Goal: Task Accomplishment & Management: Manage account settings

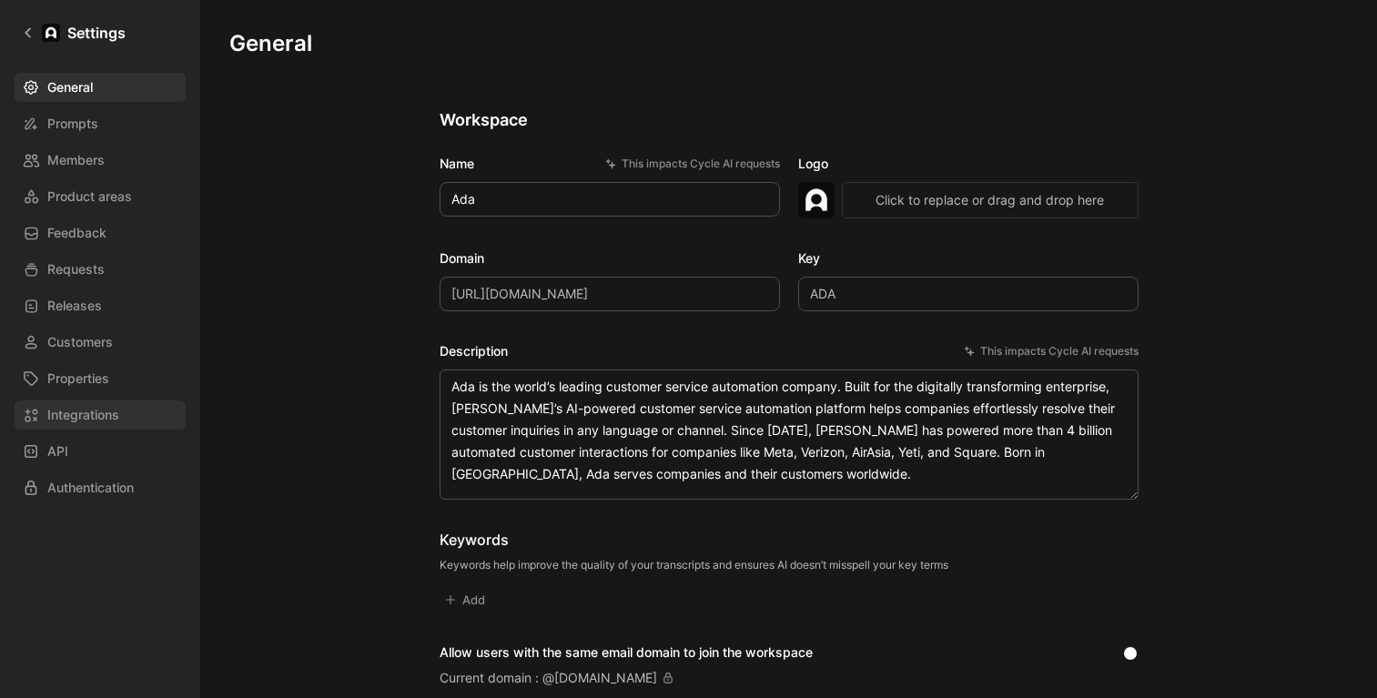
click at [90, 410] on span "Integrations" at bounding box center [83, 415] width 72 height 22
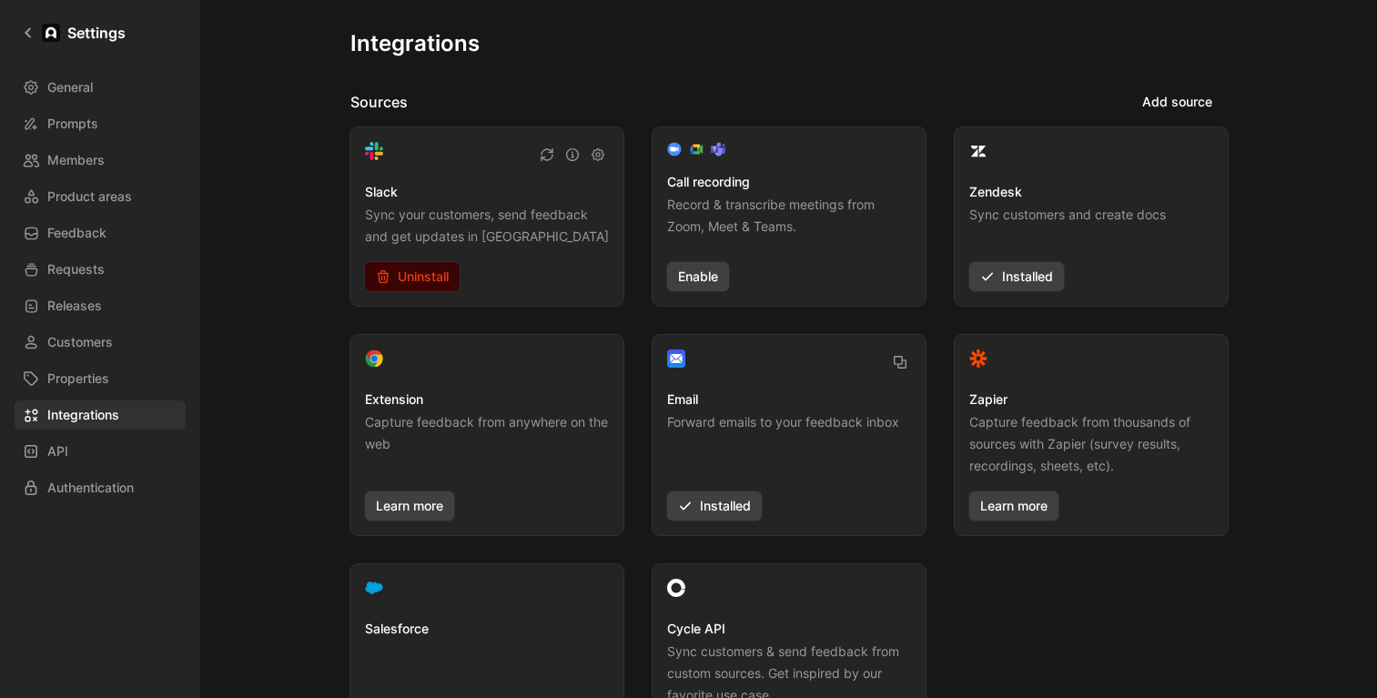
click at [443, 271] on span "Uninstall" at bounding box center [412, 277] width 73 height 22
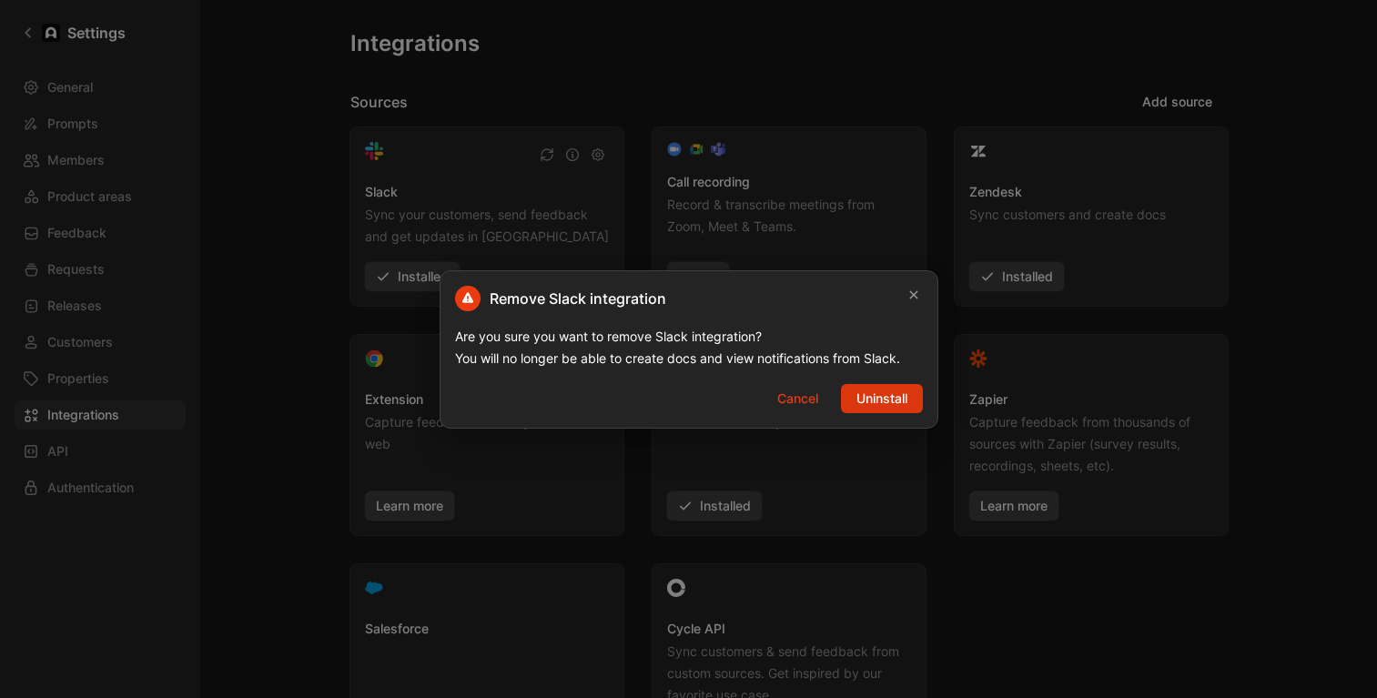
click at [863, 401] on span "Uninstall" at bounding box center [882, 399] width 51 height 22
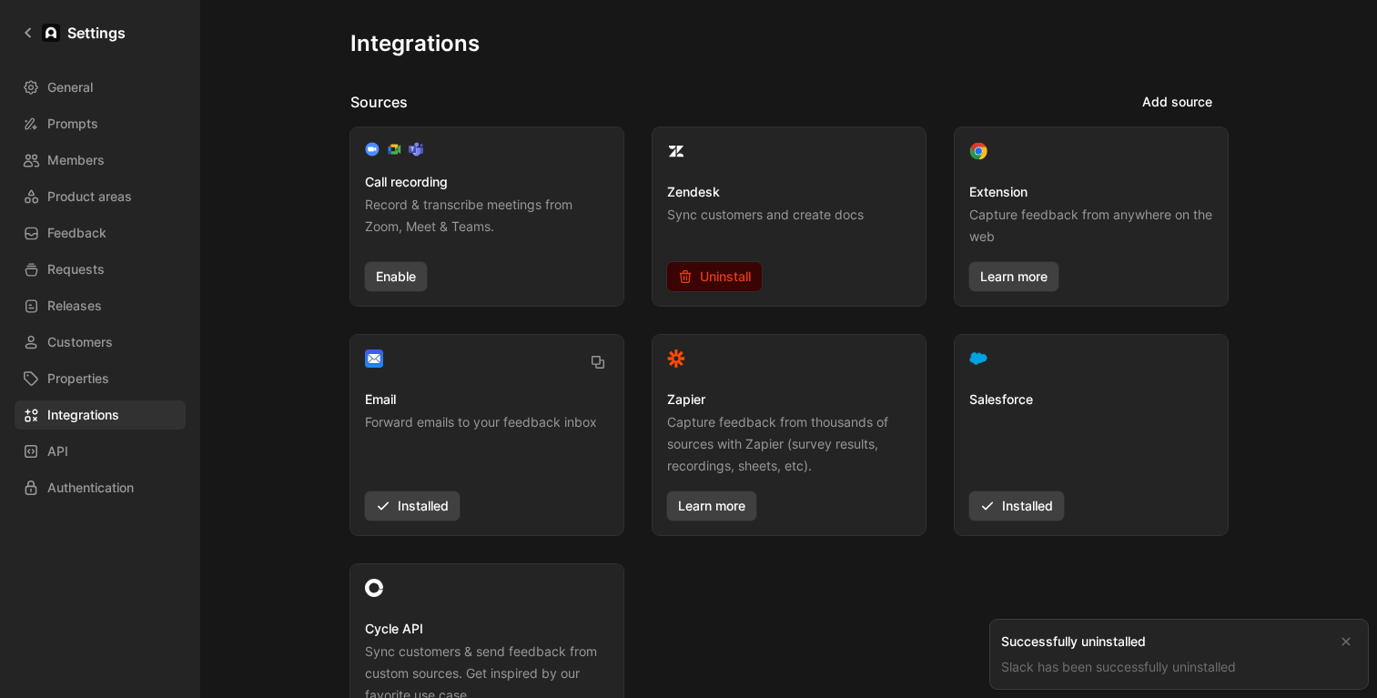
click at [714, 279] on span "Uninstall" at bounding box center [714, 277] width 73 height 22
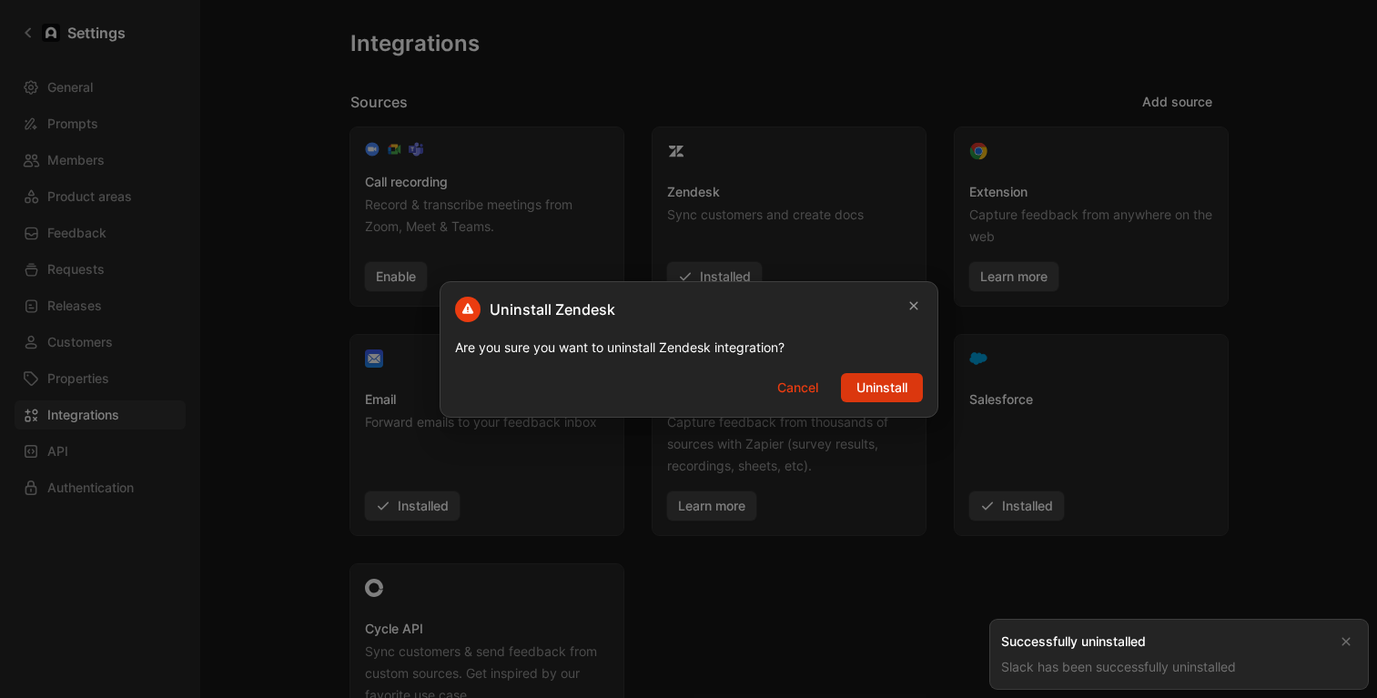
click at [865, 383] on span "Uninstall" at bounding box center [882, 388] width 51 height 22
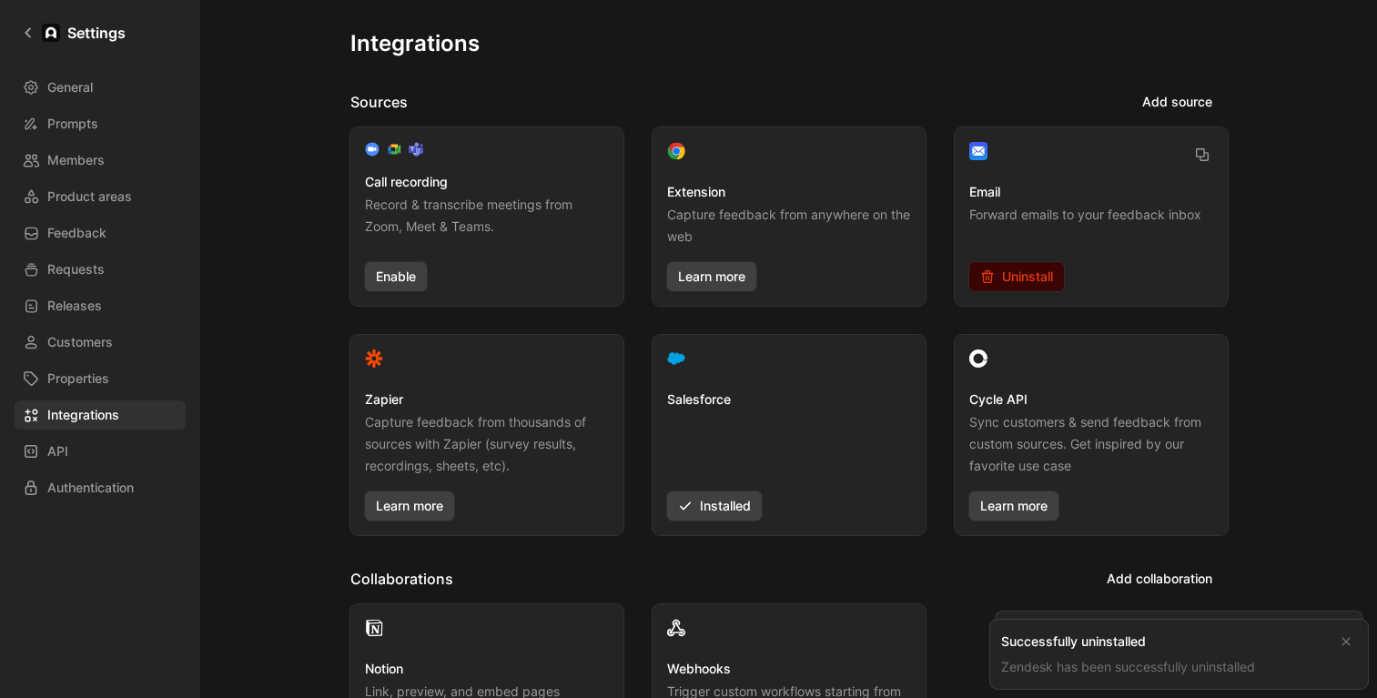
click at [1037, 279] on span "Uninstall" at bounding box center [1017, 277] width 73 height 22
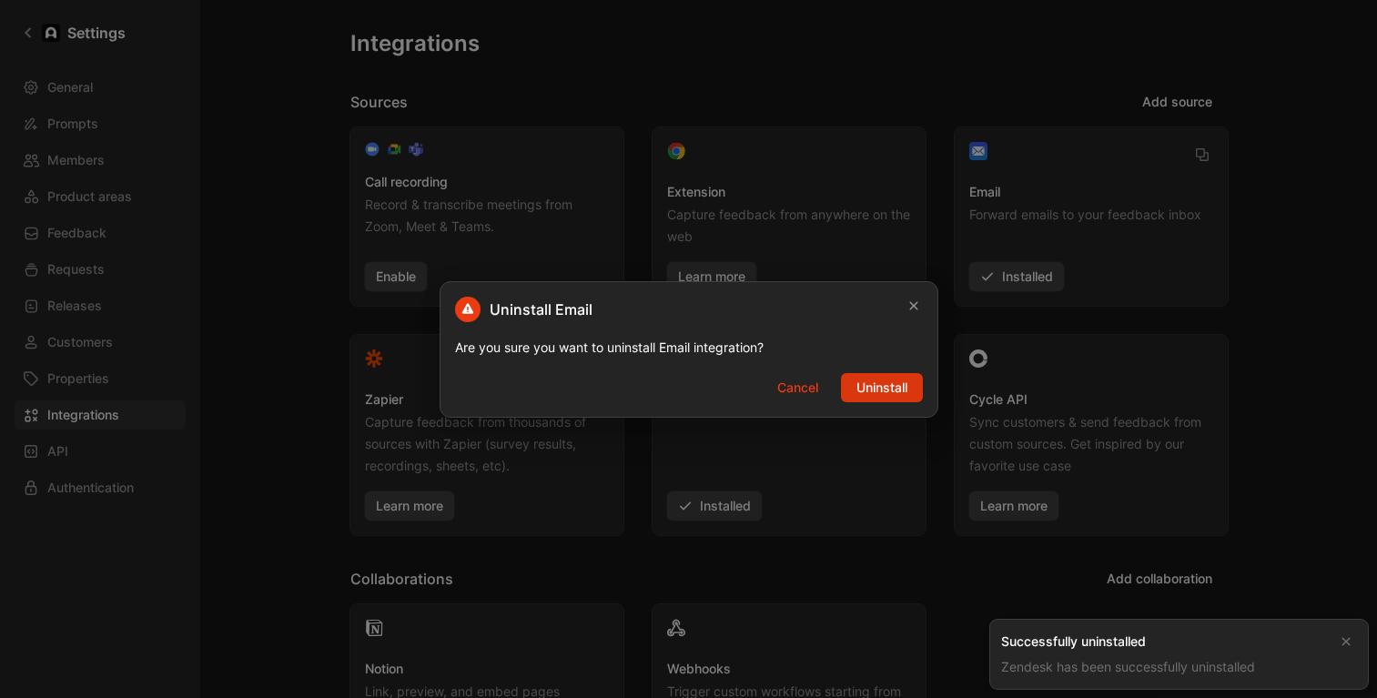
click at [919, 378] on button "Uninstall" at bounding box center [882, 387] width 82 height 29
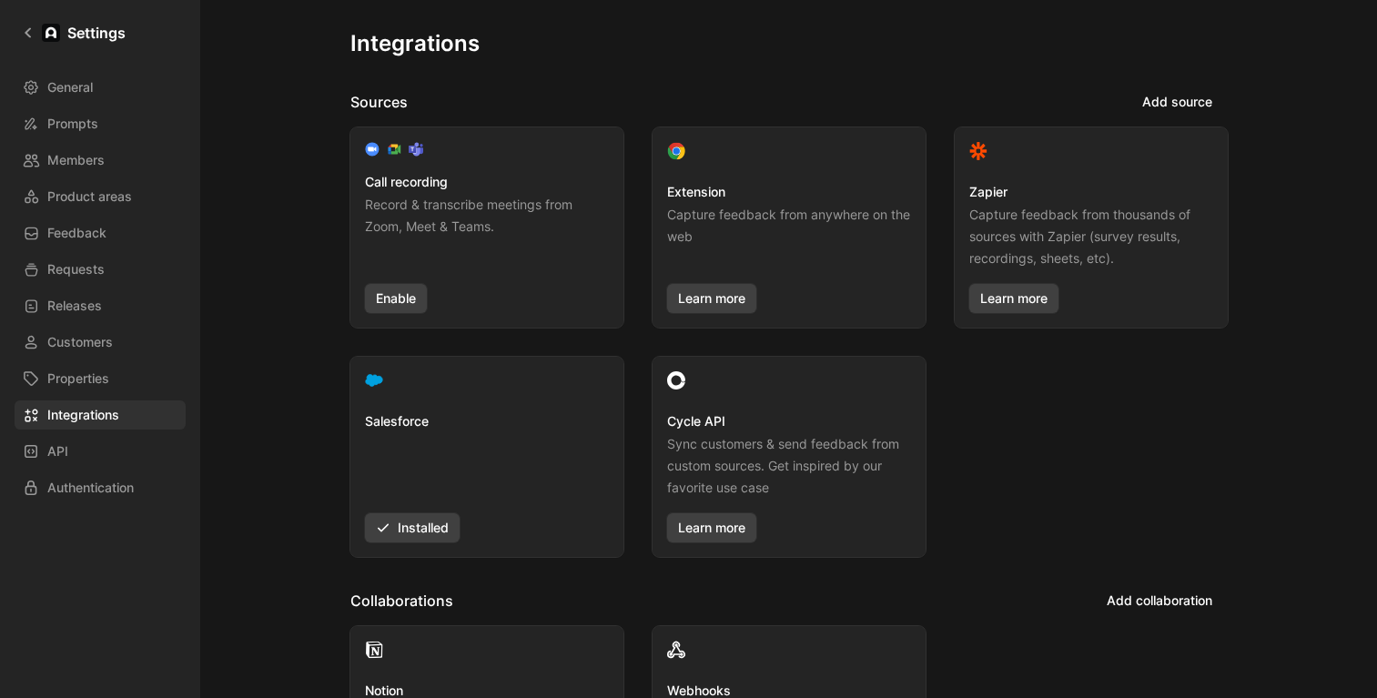
click at [407, 512] on div "Salesforce Installed" at bounding box center [487, 477] width 244 height 132
click at [404, 527] on span "Uninstall" at bounding box center [412, 528] width 73 height 22
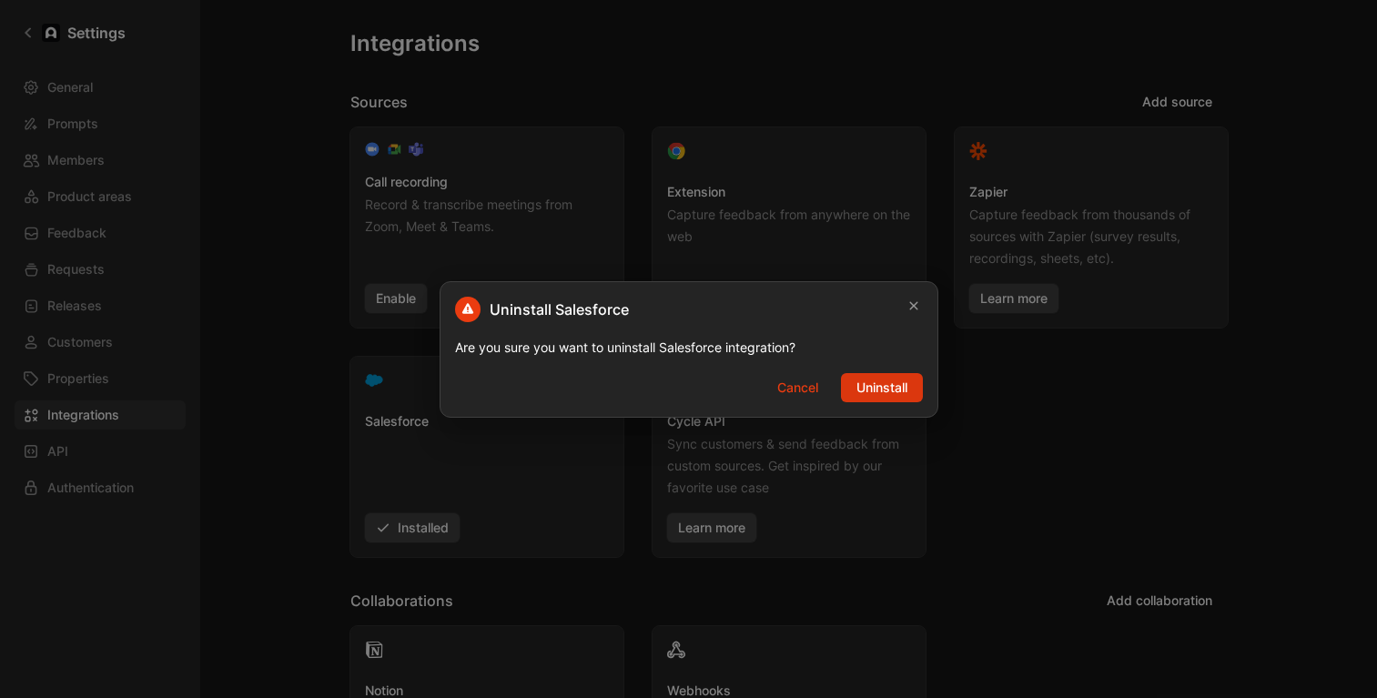
click at [878, 386] on span "Uninstall" at bounding box center [882, 388] width 51 height 22
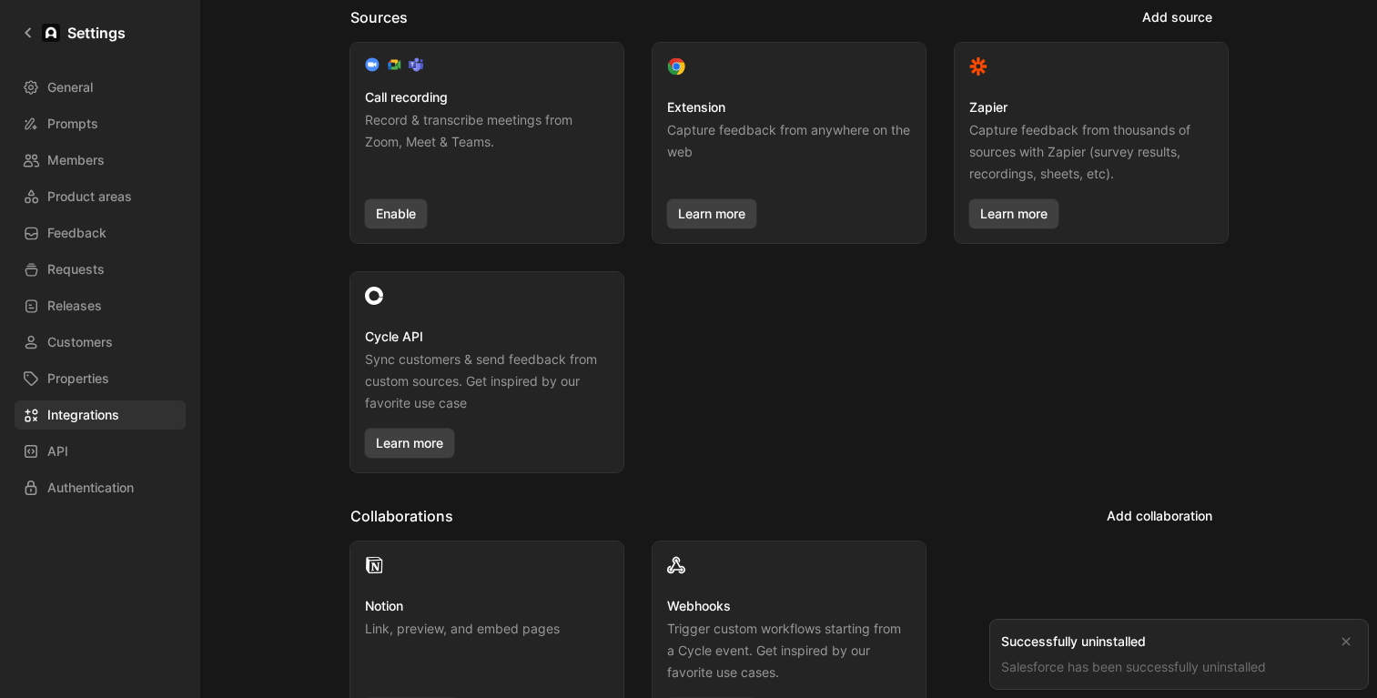
scroll to position [86, 0]
click at [433, 438] on link "Learn more" at bounding box center [409, 441] width 89 height 29
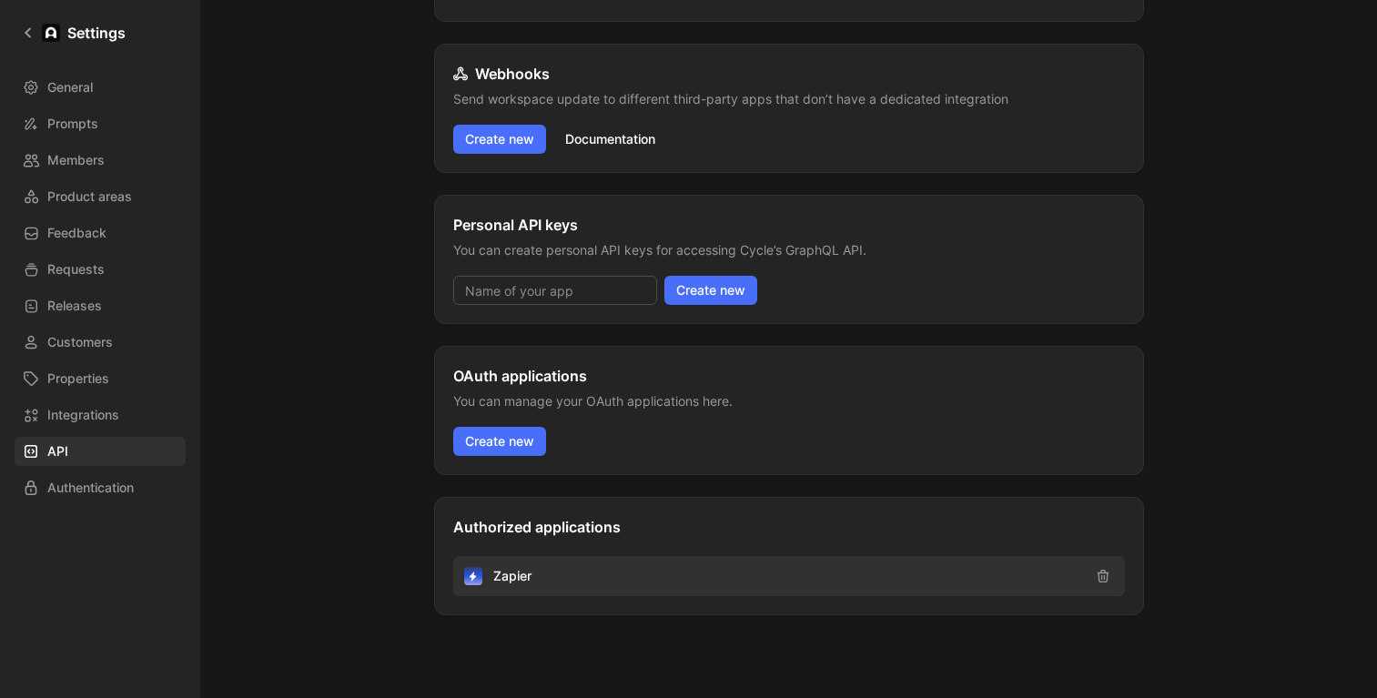
scroll to position [257, 0]
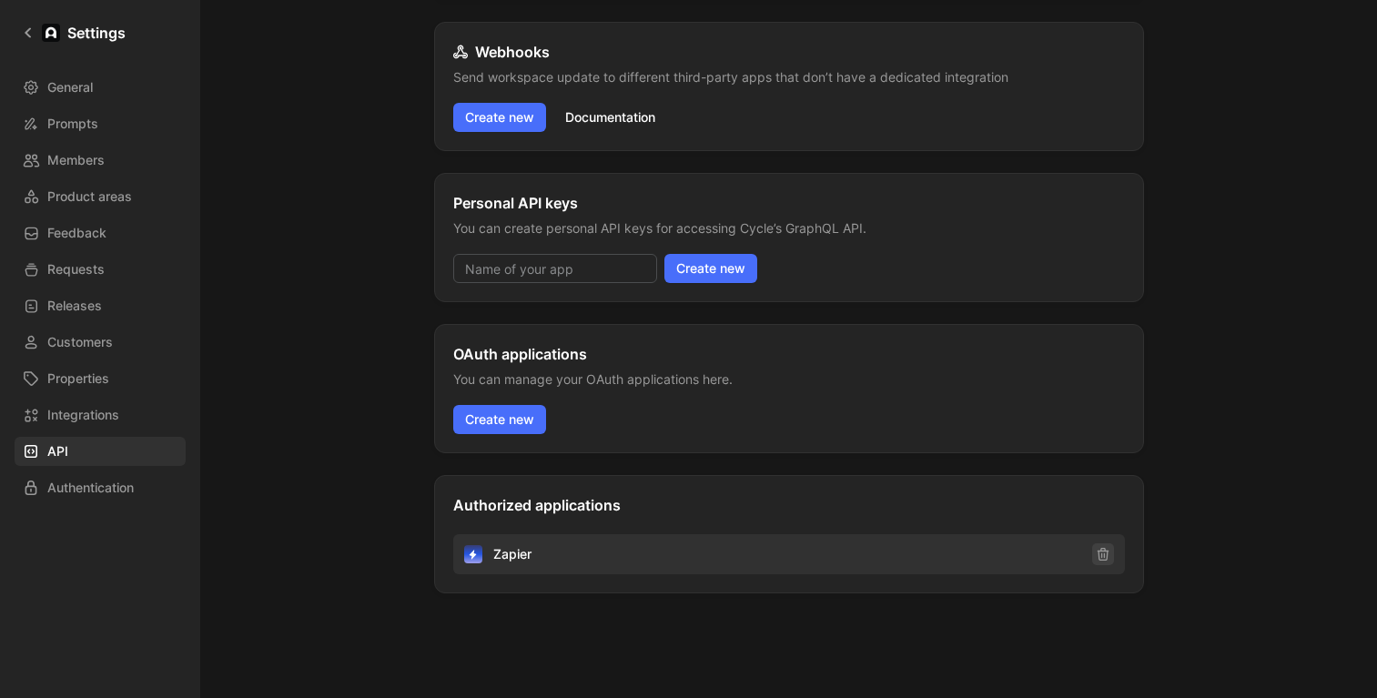
click at [1110, 555] on icon "button" at bounding box center [1103, 554] width 15 height 15
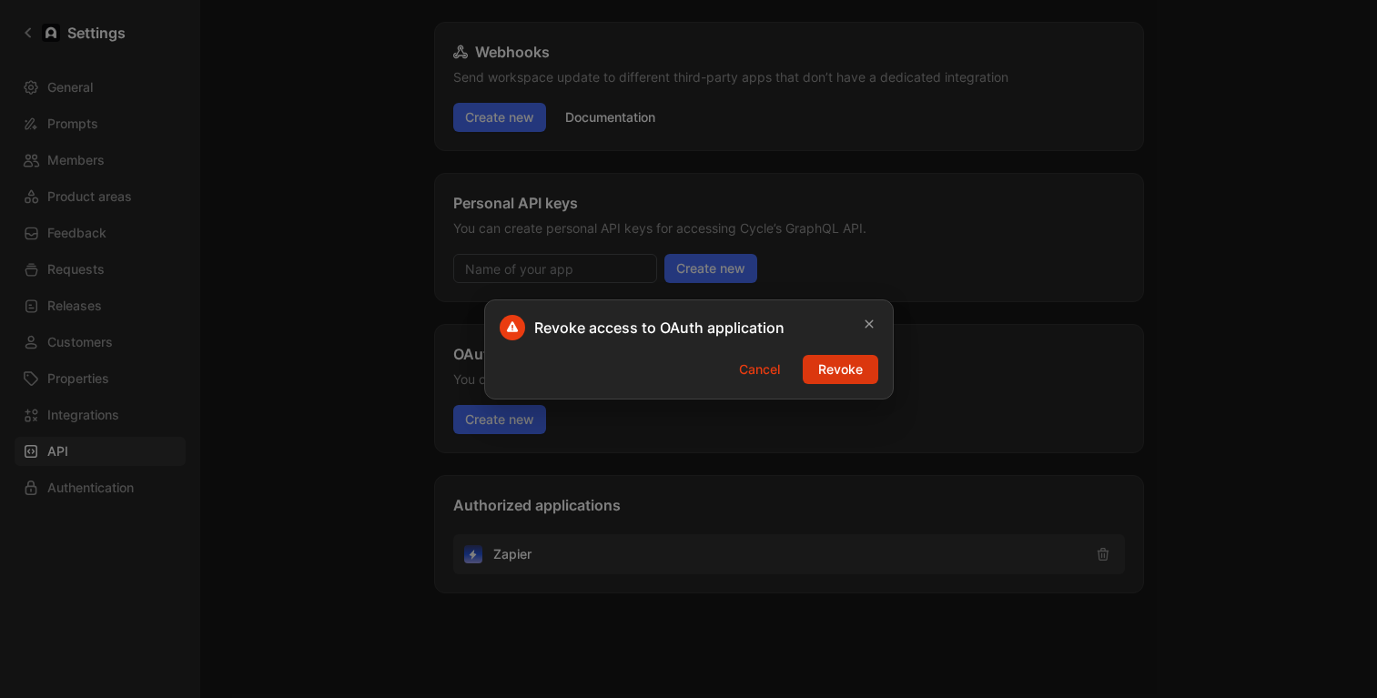
click at [845, 366] on span "Revoke" at bounding box center [840, 370] width 45 height 22
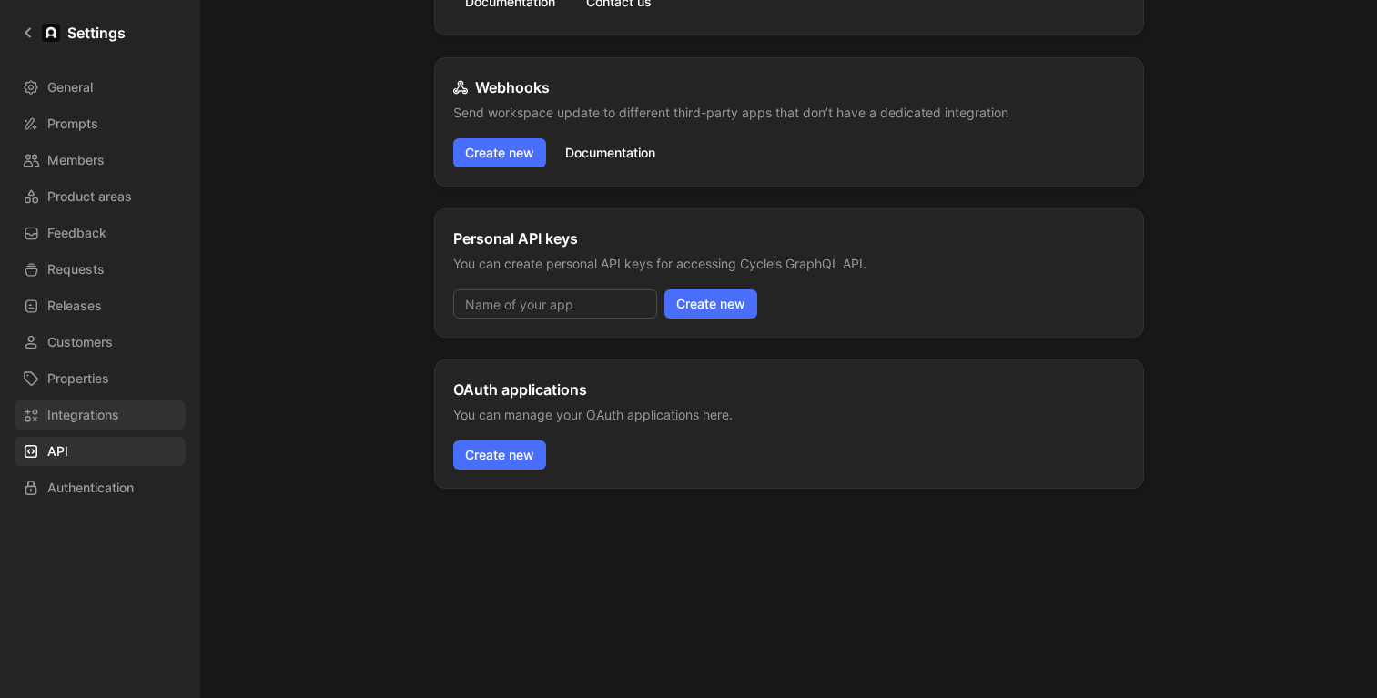
click at [96, 406] on span "Integrations" at bounding box center [83, 415] width 72 height 22
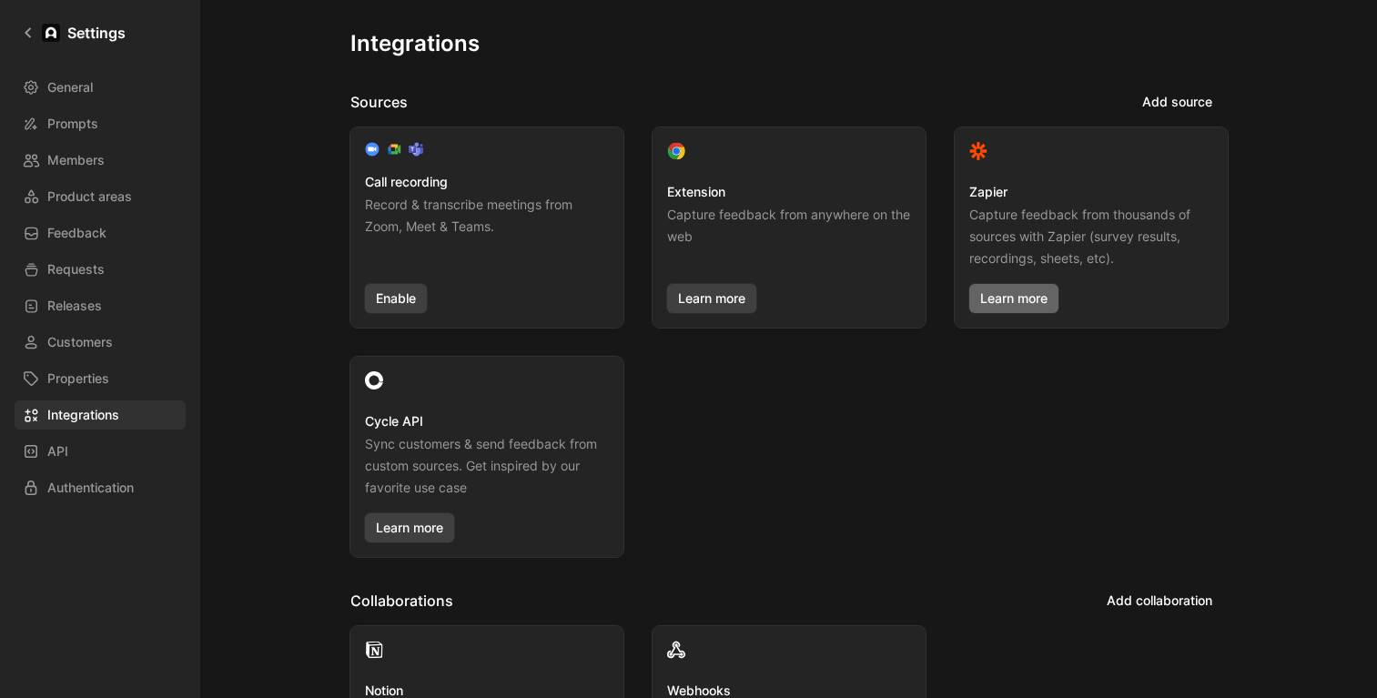
click at [999, 299] on link "Learn more" at bounding box center [1014, 298] width 89 height 29
click at [419, 532] on link "Learn more" at bounding box center [409, 527] width 89 height 29
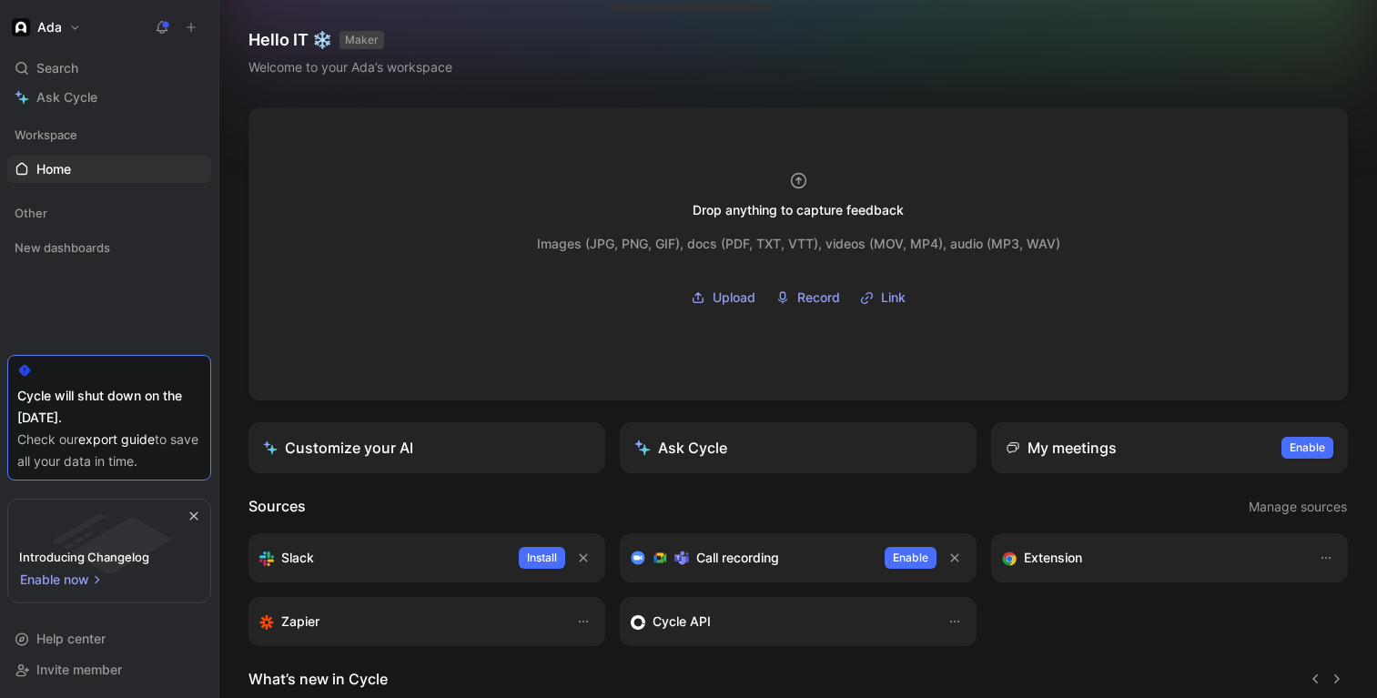
click at [51, 21] on h1 "Ada" at bounding box center [49, 27] width 25 height 16
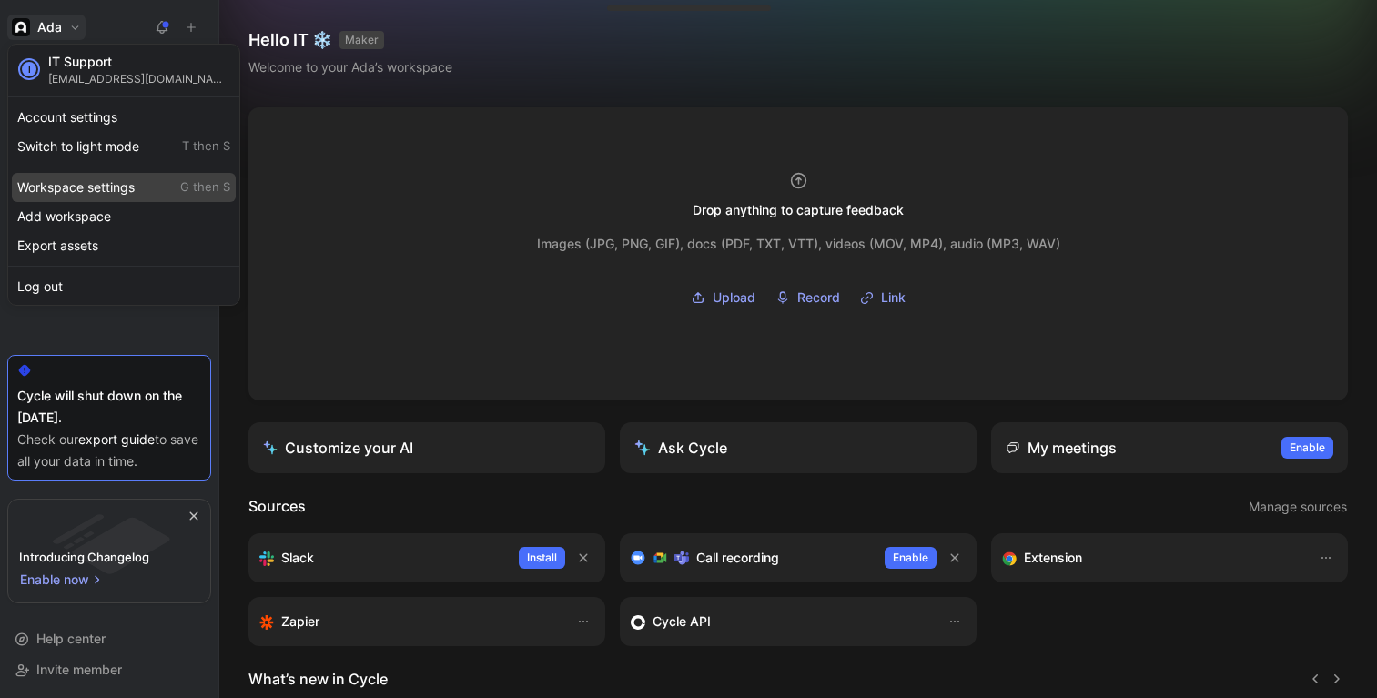
click at [91, 189] on div "Workspace settings G then S" at bounding box center [124, 187] width 224 height 29
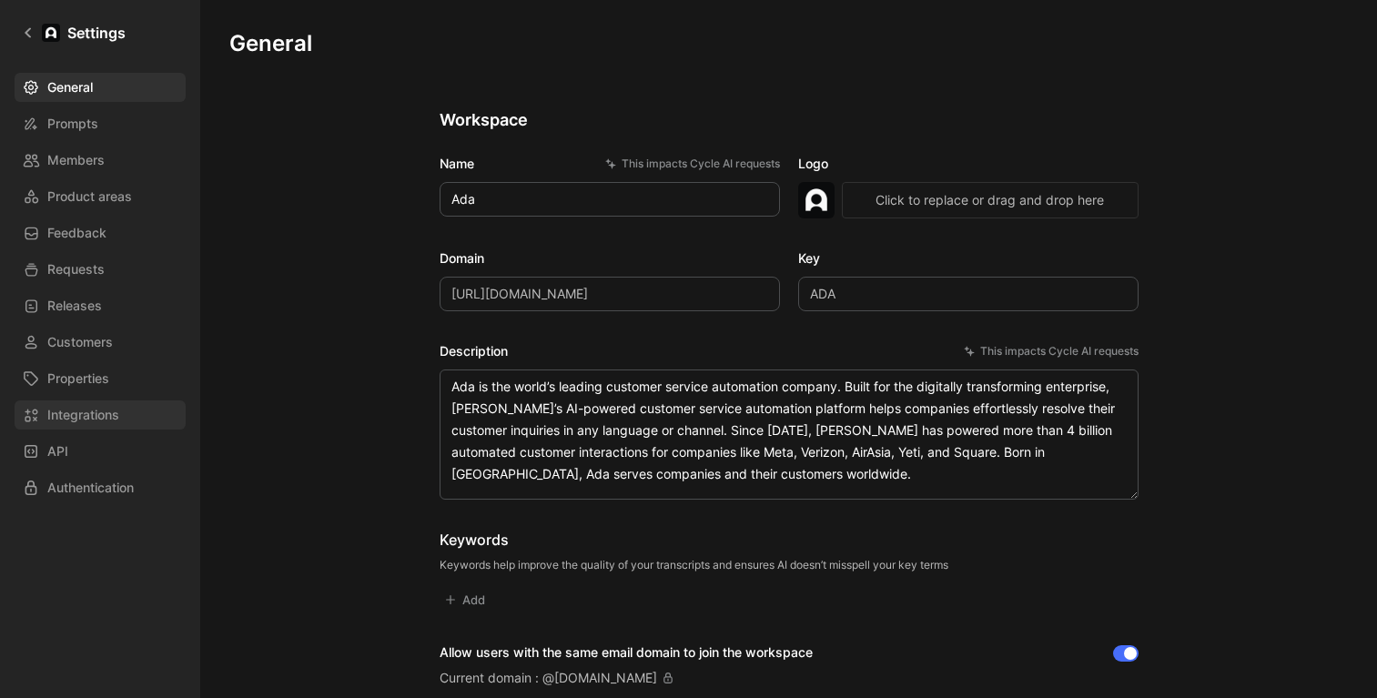
click at [86, 411] on span "Integrations" at bounding box center [83, 415] width 72 height 22
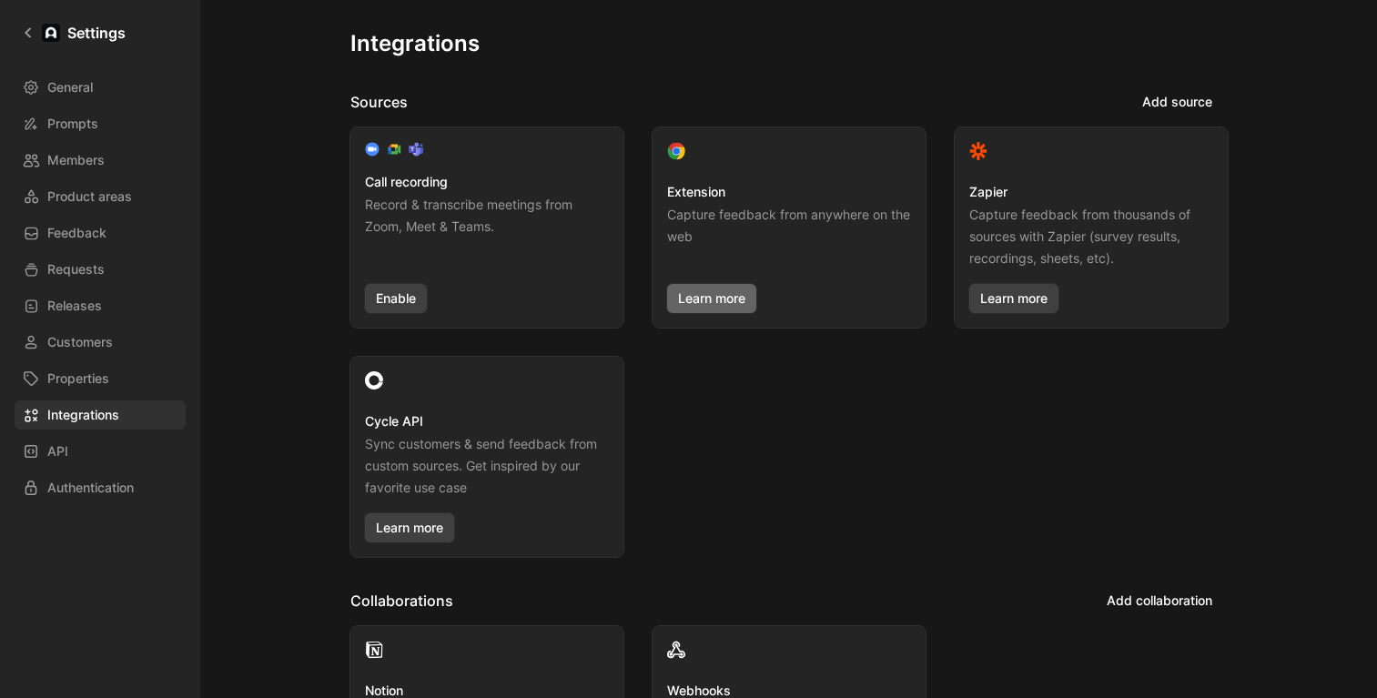
click at [725, 299] on link "Learn more" at bounding box center [711, 298] width 89 height 29
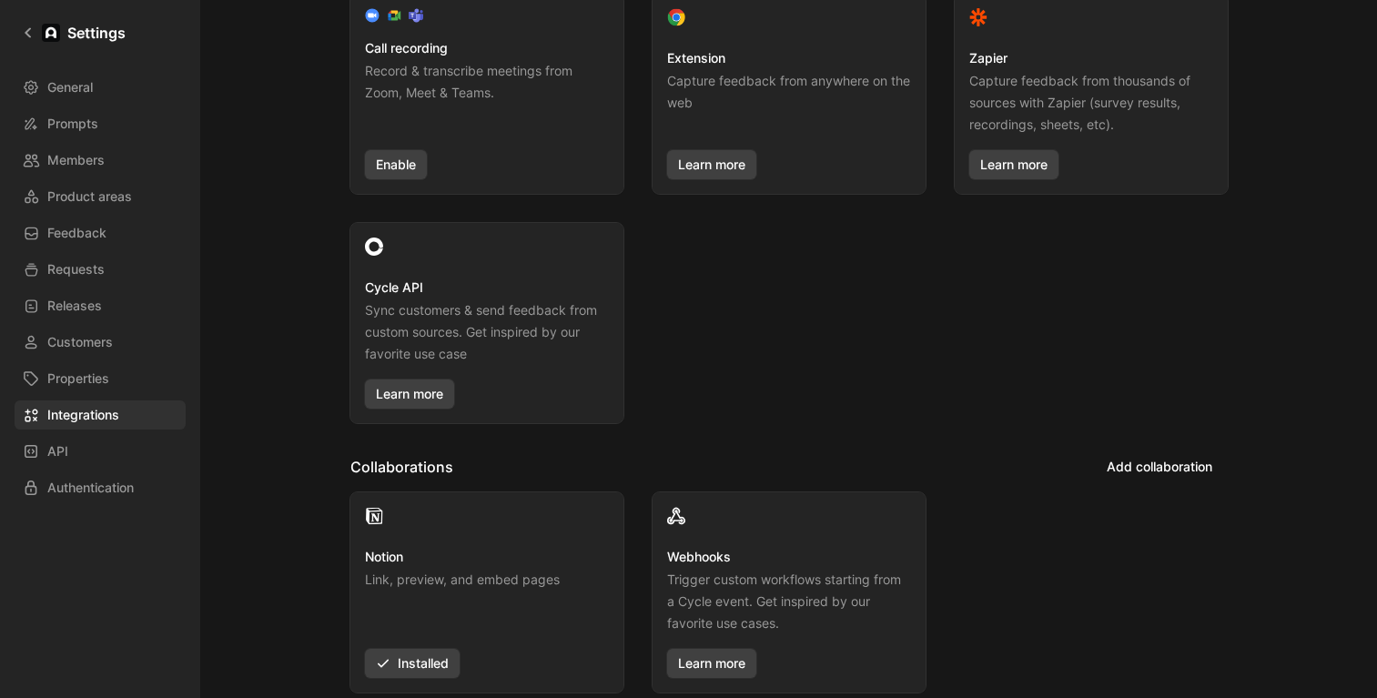
scroll to position [296, 0]
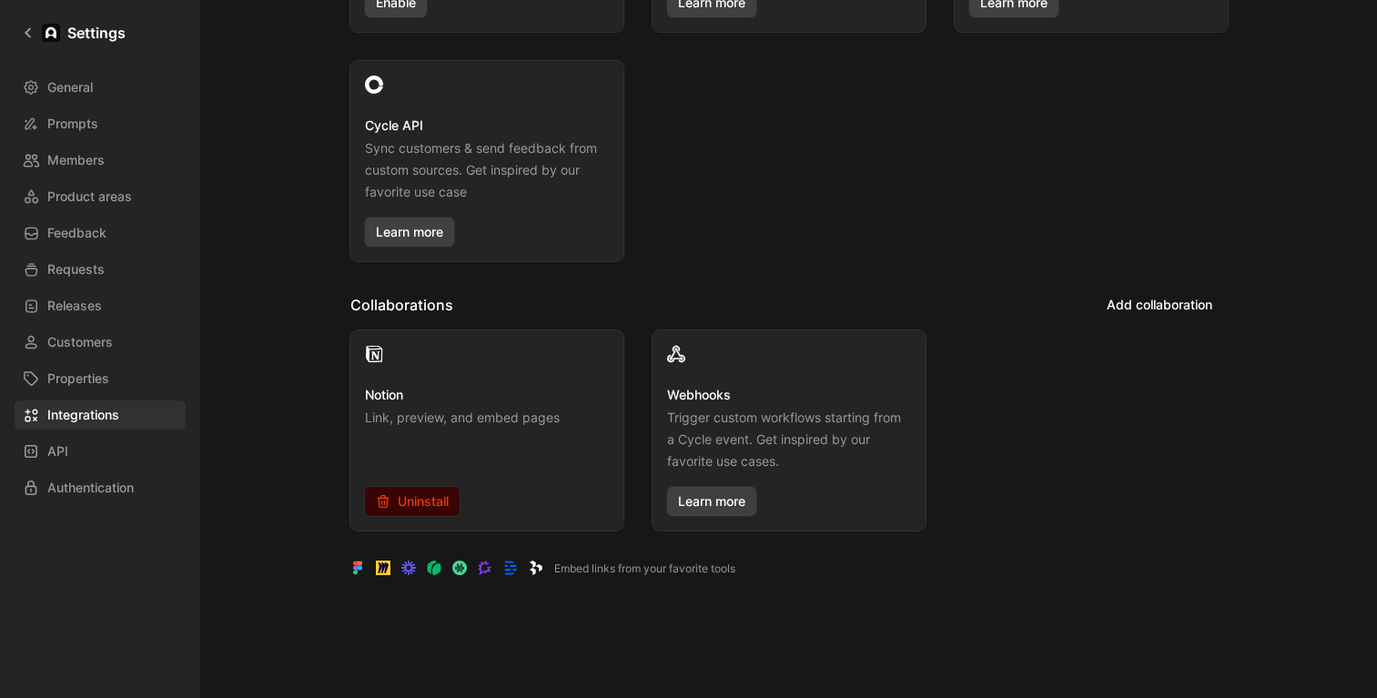
click at [420, 508] on span "Uninstall" at bounding box center [412, 502] width 73 height 22
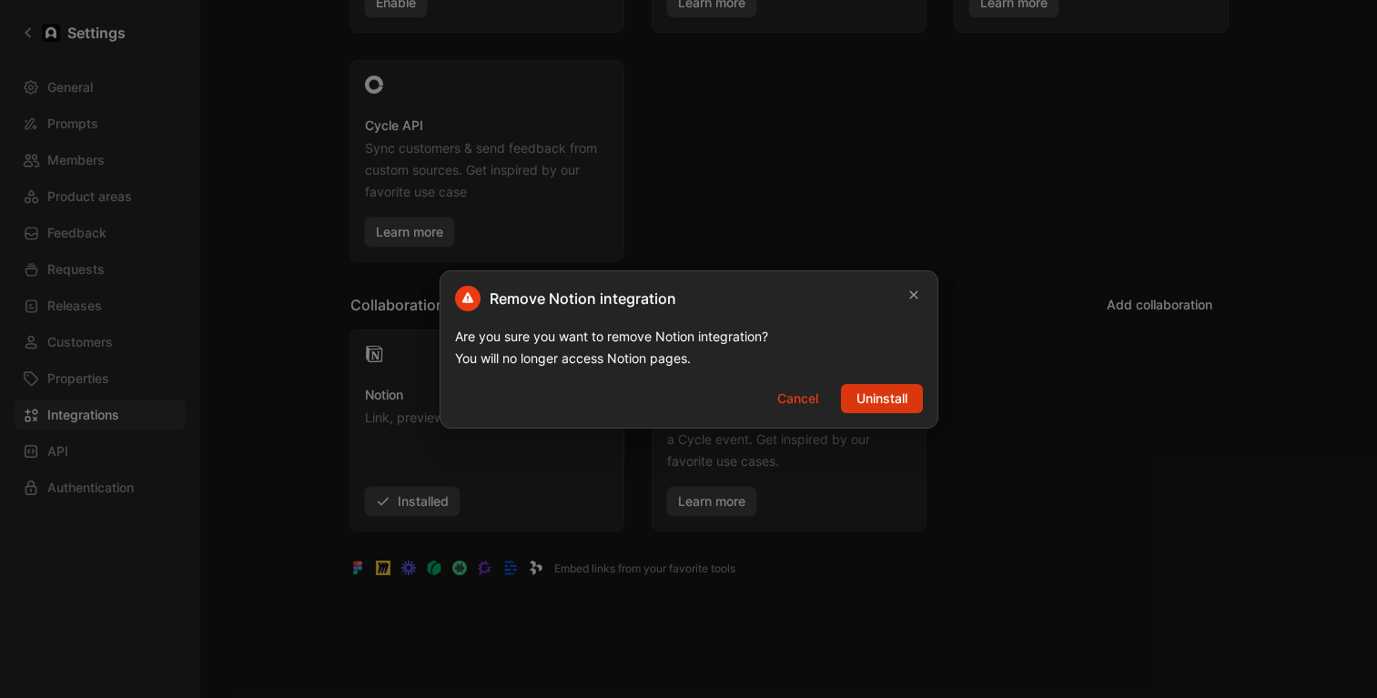
click at [860, 395] on span "Uninstall" at bounding box center [882, 399] width 51 height 22
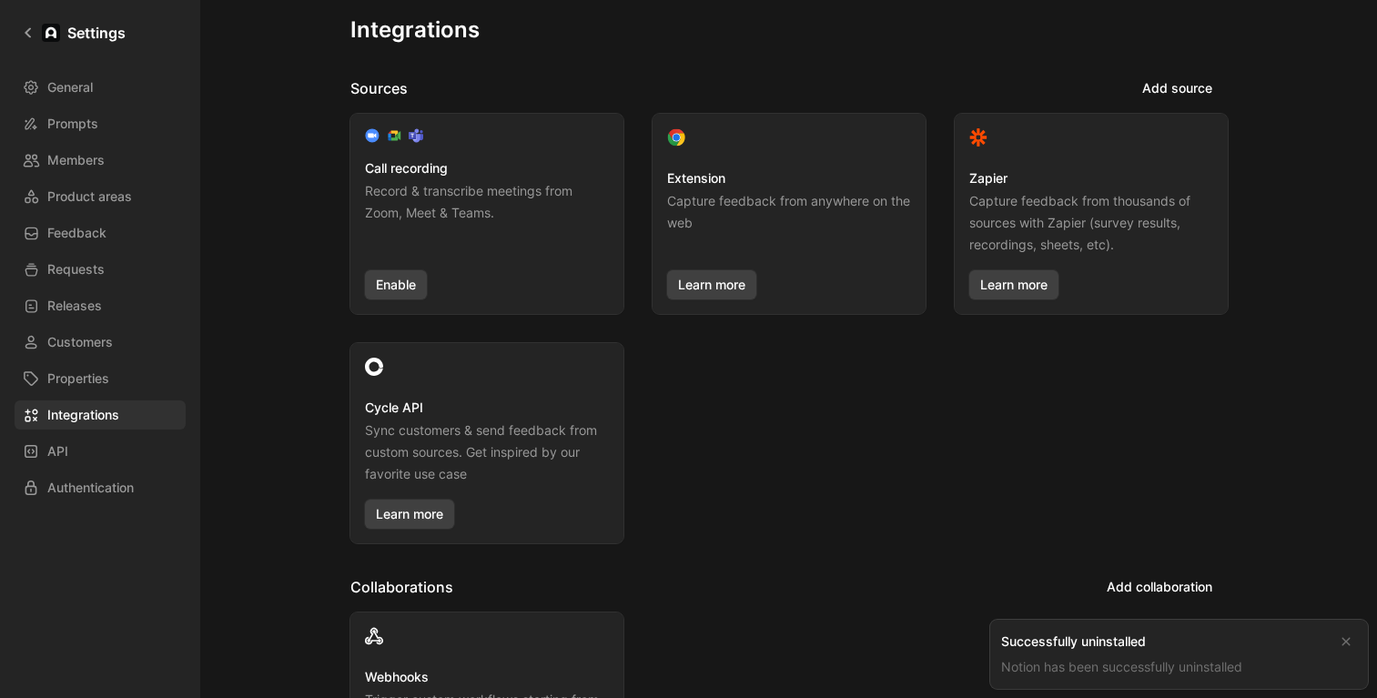
scroll to position [13, 0]
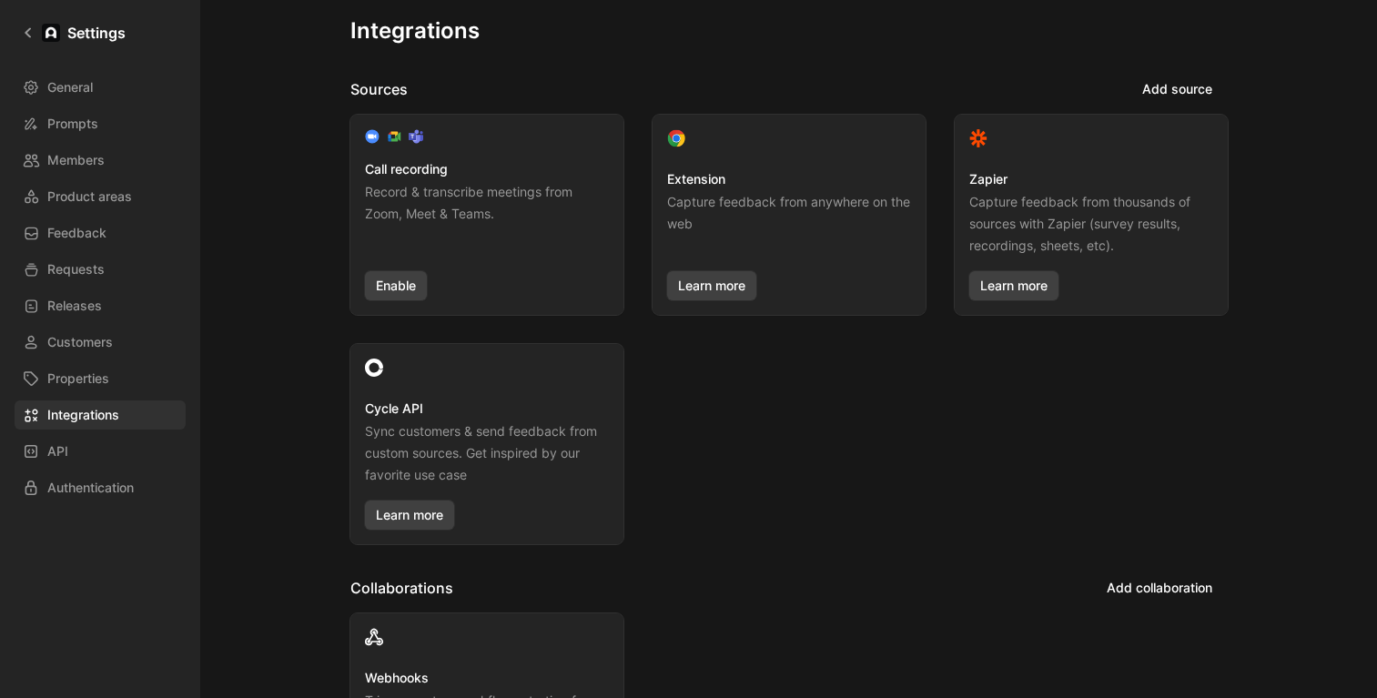
click at [1123, 132] on div at bounding box center [1092, 141] width 244 height 25
click at [1162, 103] on button "Add source" at bounding box center [1177, 89] width 101 height 29
click at [797, 425] on div "Call recording Record & transcribe meetings from Zoom, Meet & Teams. Enable Ext…" at bounding box center [790, 330] width 878 height 430
click at [435, 507] on link "Learn more" at bounding box center [409, 515] width 89 height 29
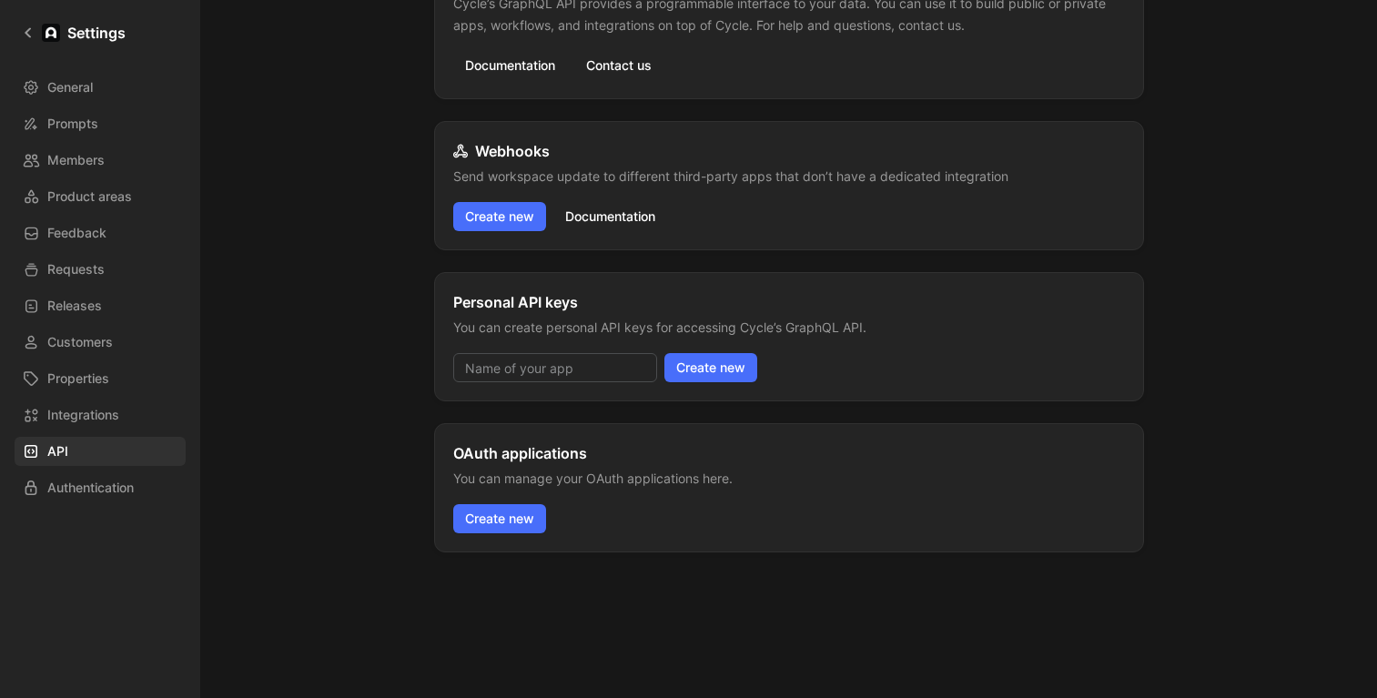
scroll to position [221, 0]
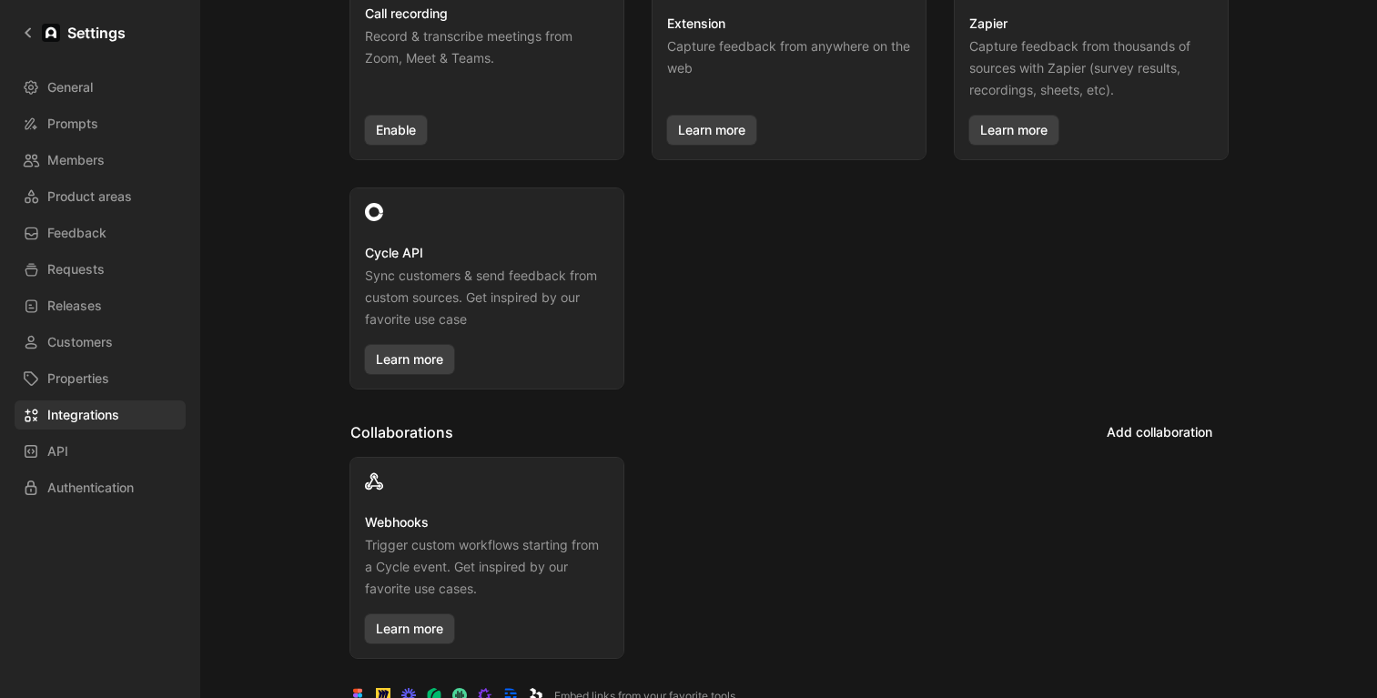
scroll to position [331, 0]
